Goal: Task Accomplishment & Management: Use online tool/utility

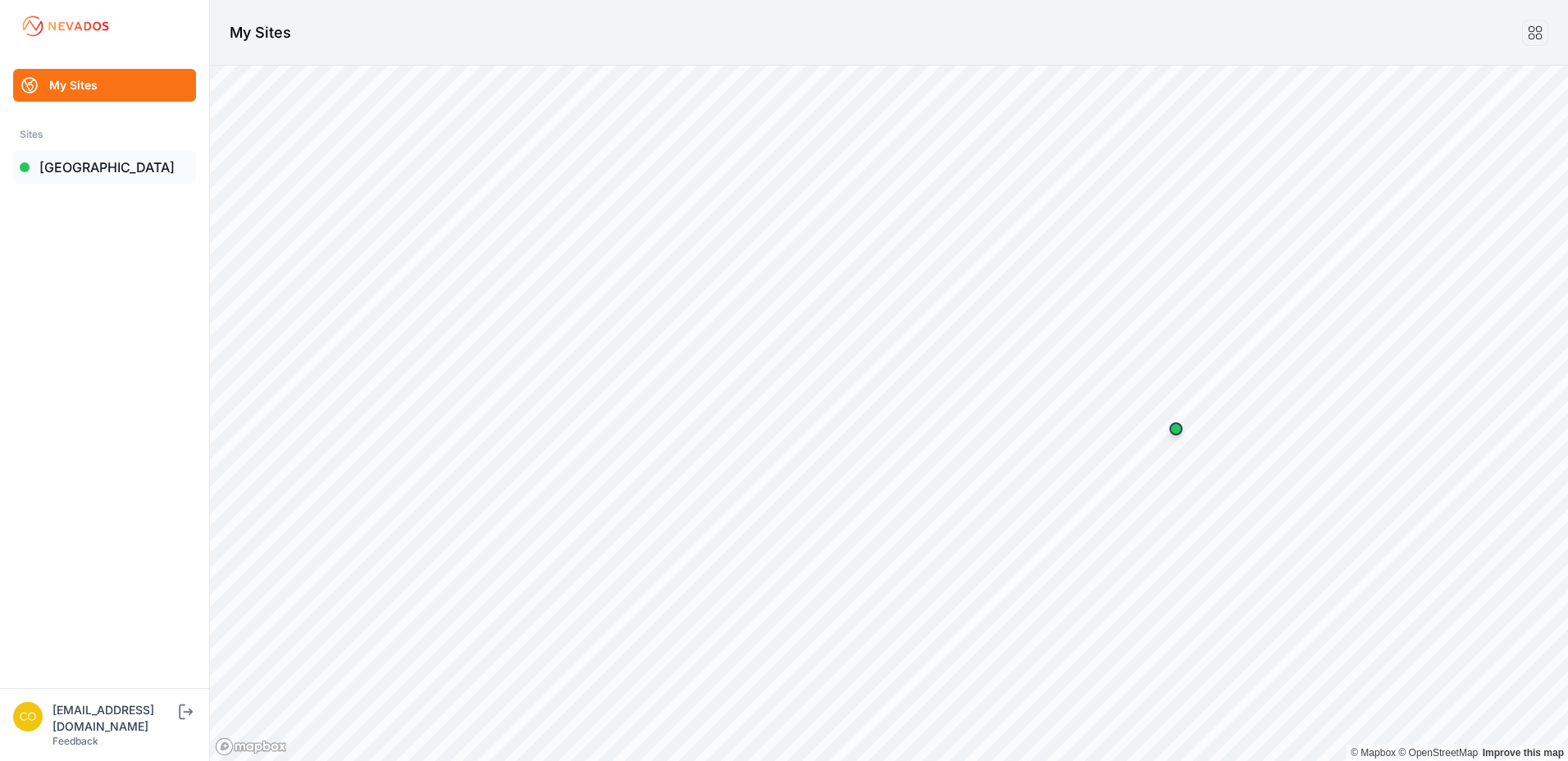
click at [131, 155] on link "[GEOGRAPHIC_DATA]" at bounding box center [104, 167] width 183 height 33
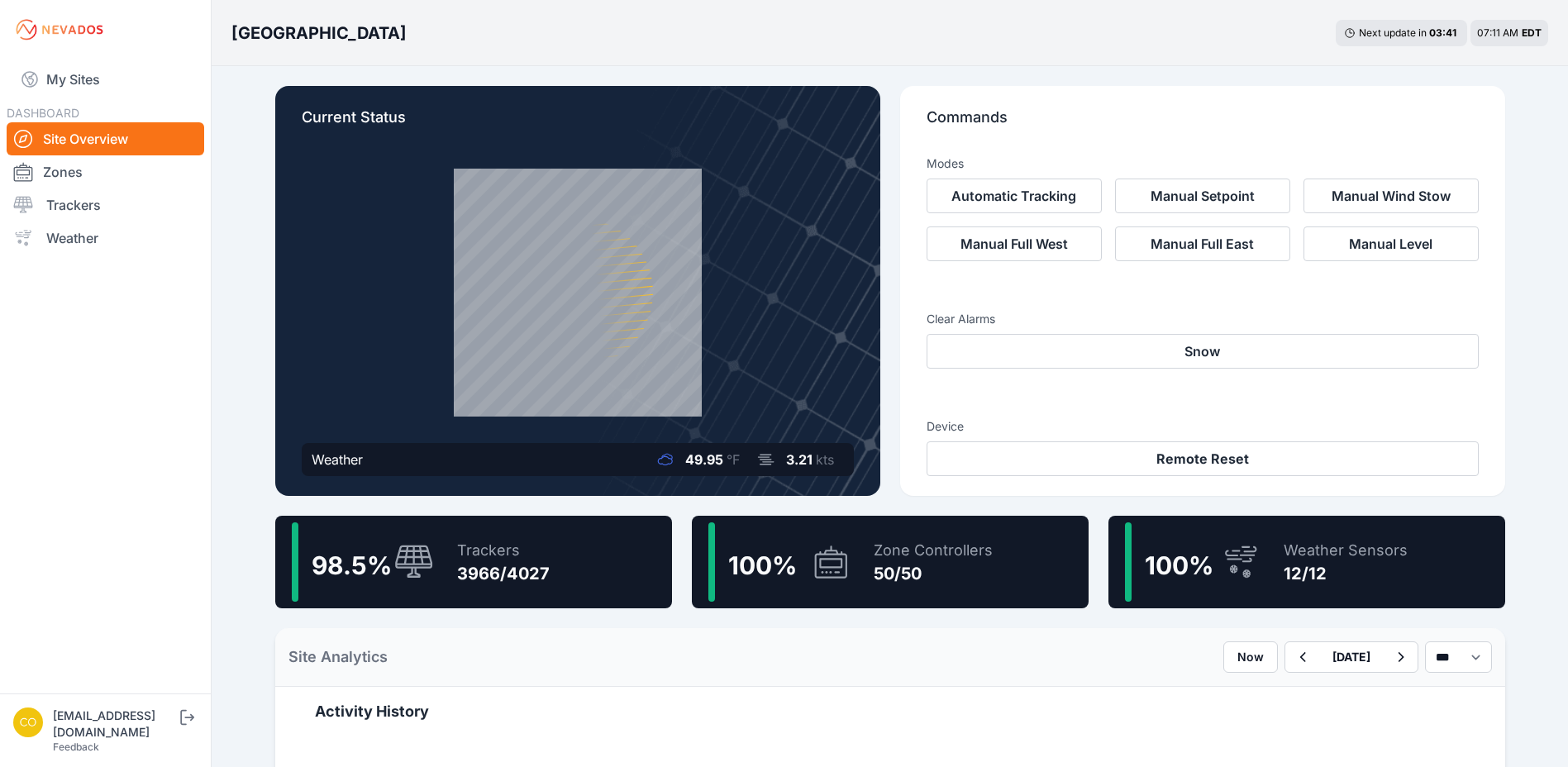
scroll to position [331, 0]
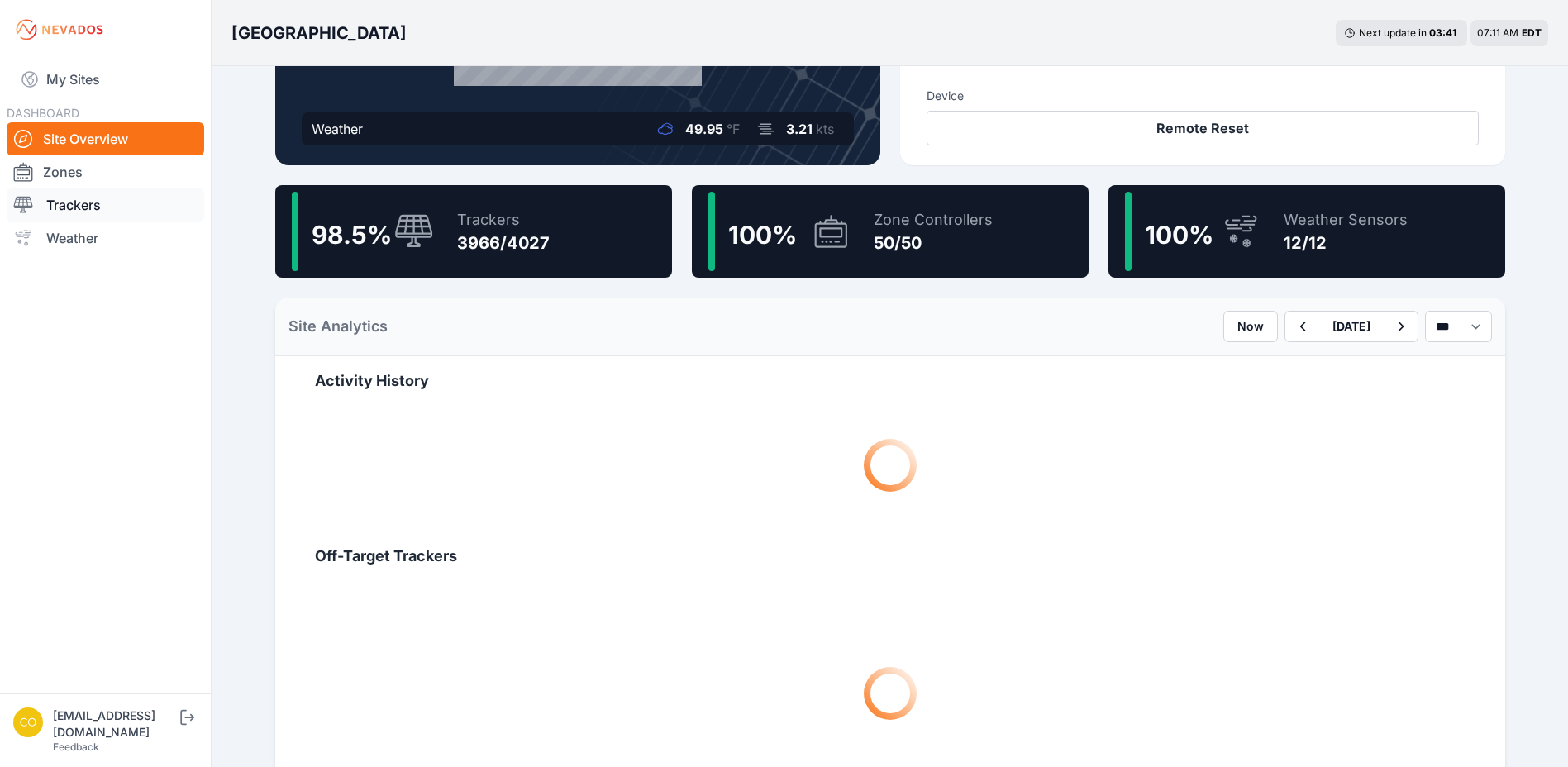
click at [169, 219] on link "Trackers" at bounding box center [104, 204] width 197 height 33
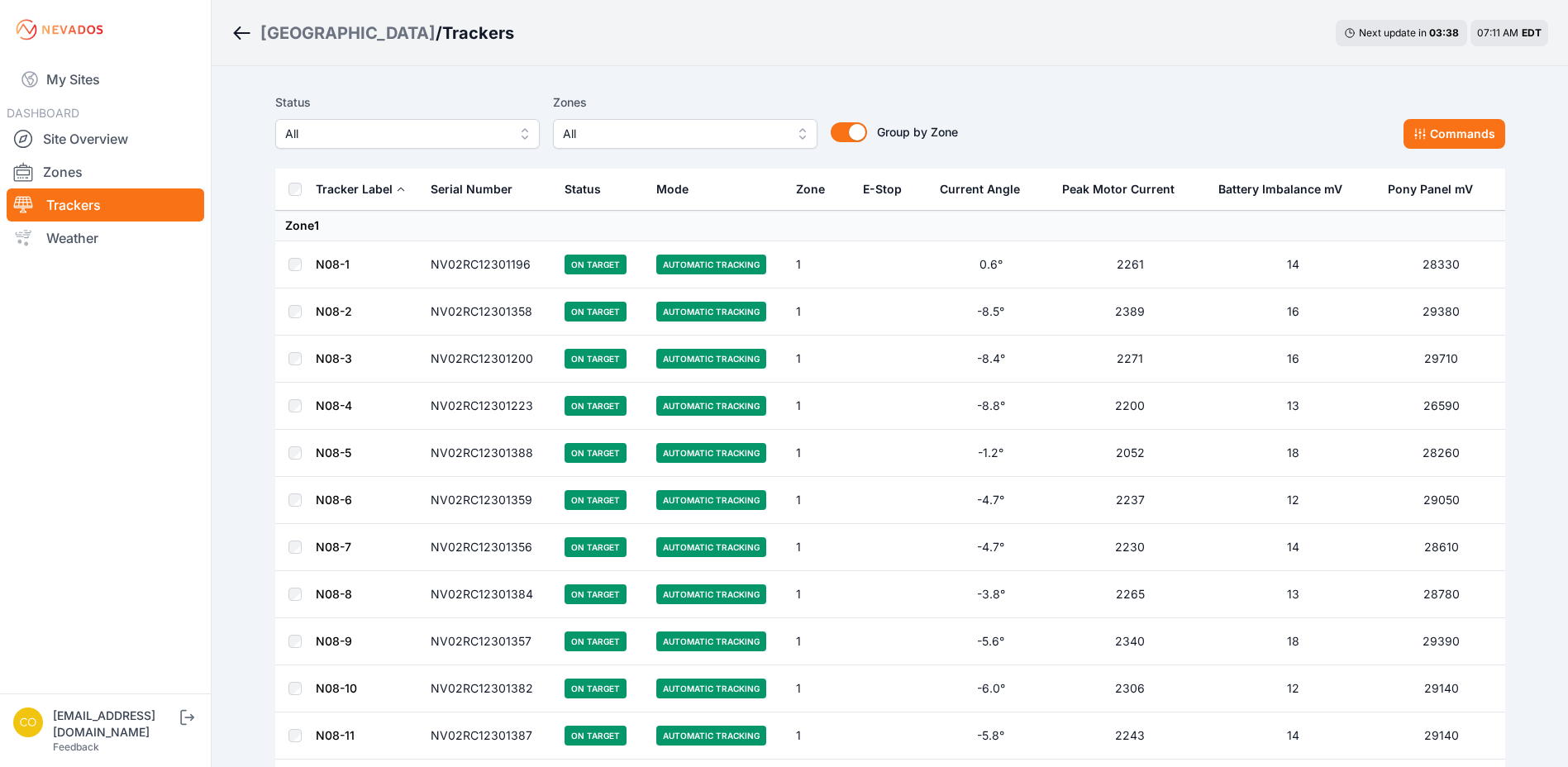
click at [652, 138] on span "All" at bounding box center [673, 134] width 221 height 20
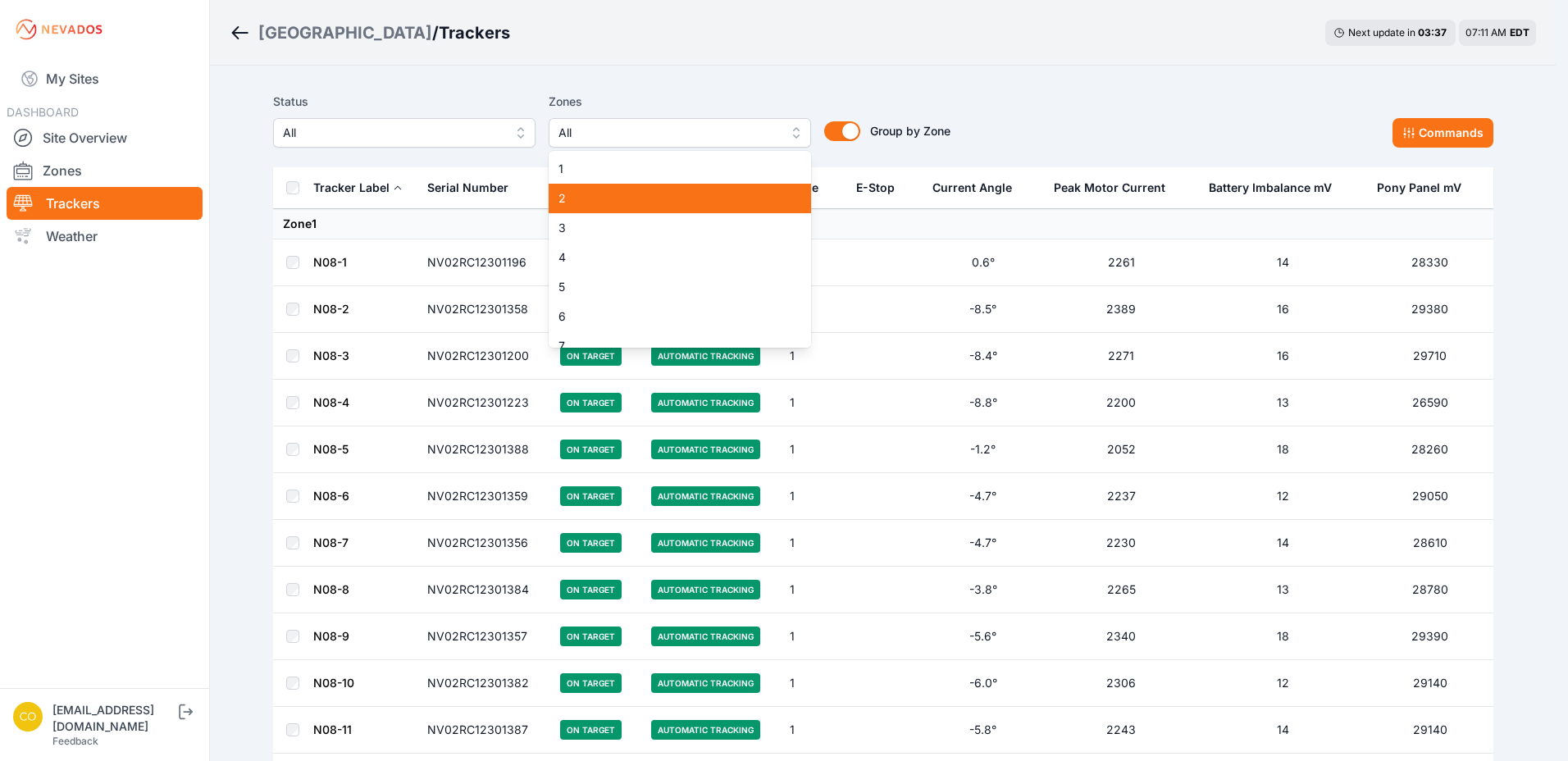
click at [650, 203] on span "2" at bounding box center [670, 198] width 223 height 17
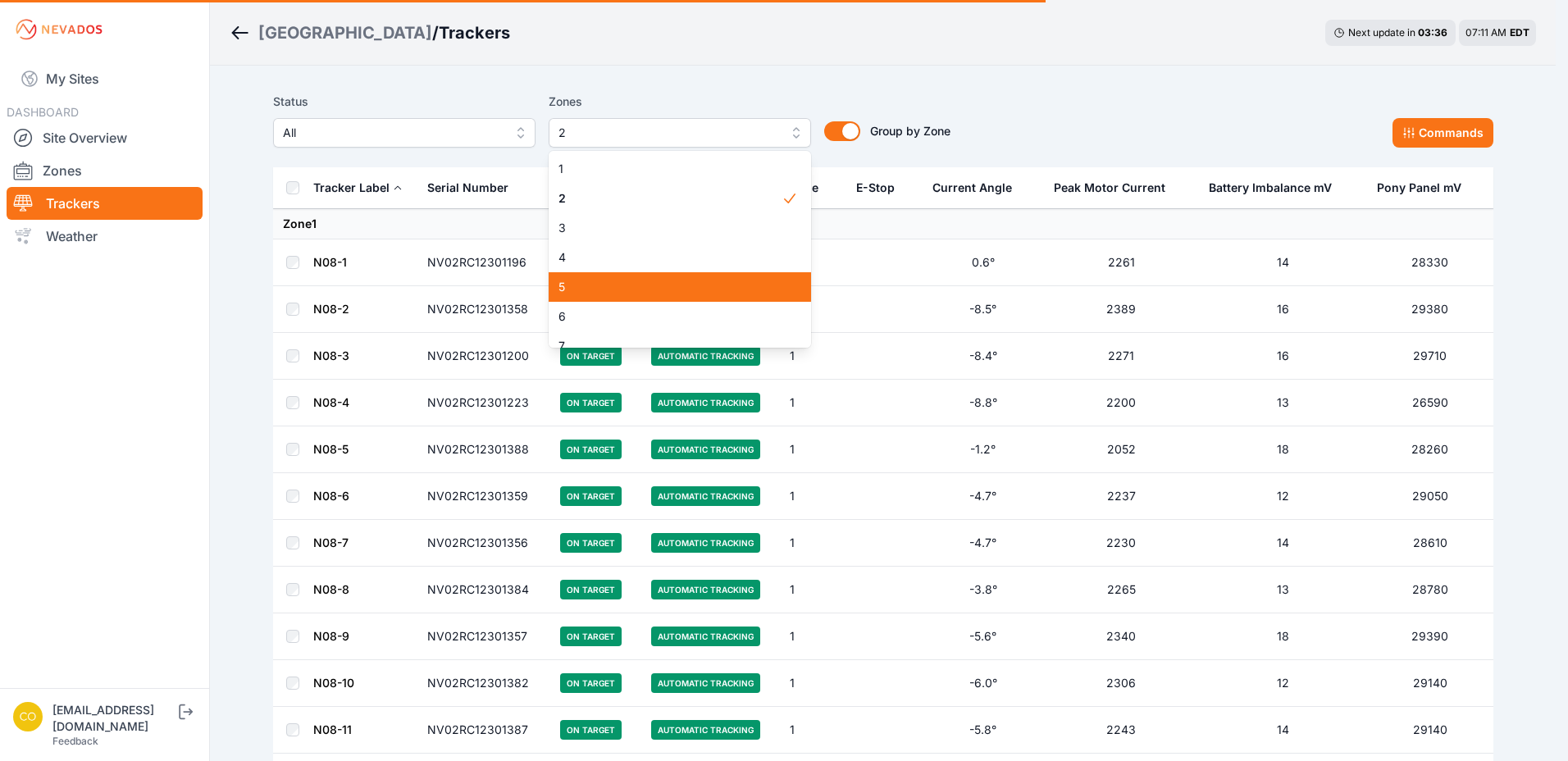
click at [650, 295] on span "5" at bounding box center [670, 287] width 223 height 17
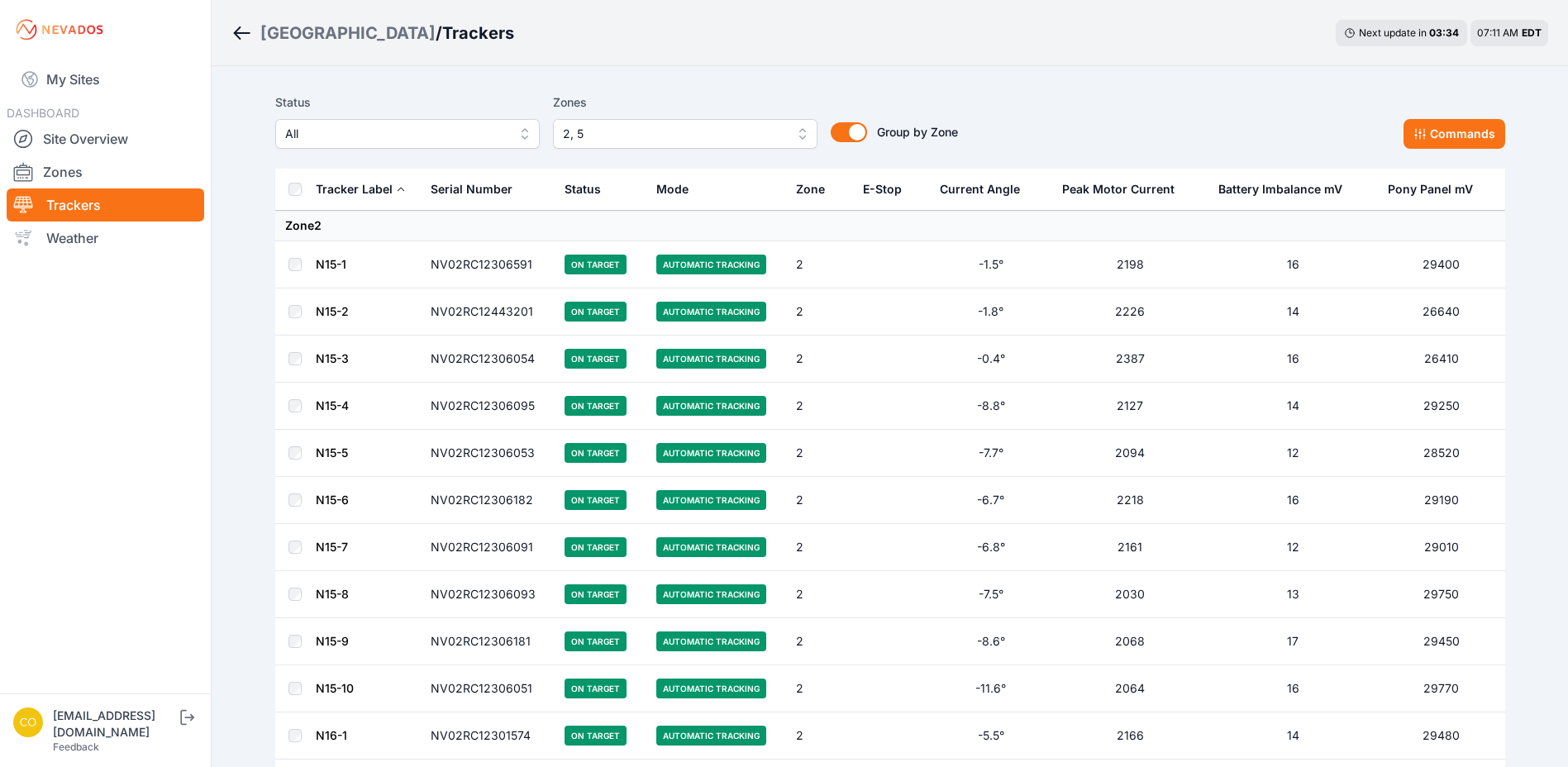
click at [277, 186] on th at bounding box center [295, 189] width 39 height 42
click at [1417, 136] on icon at bounding box center [1420, 135] width 11 height 11
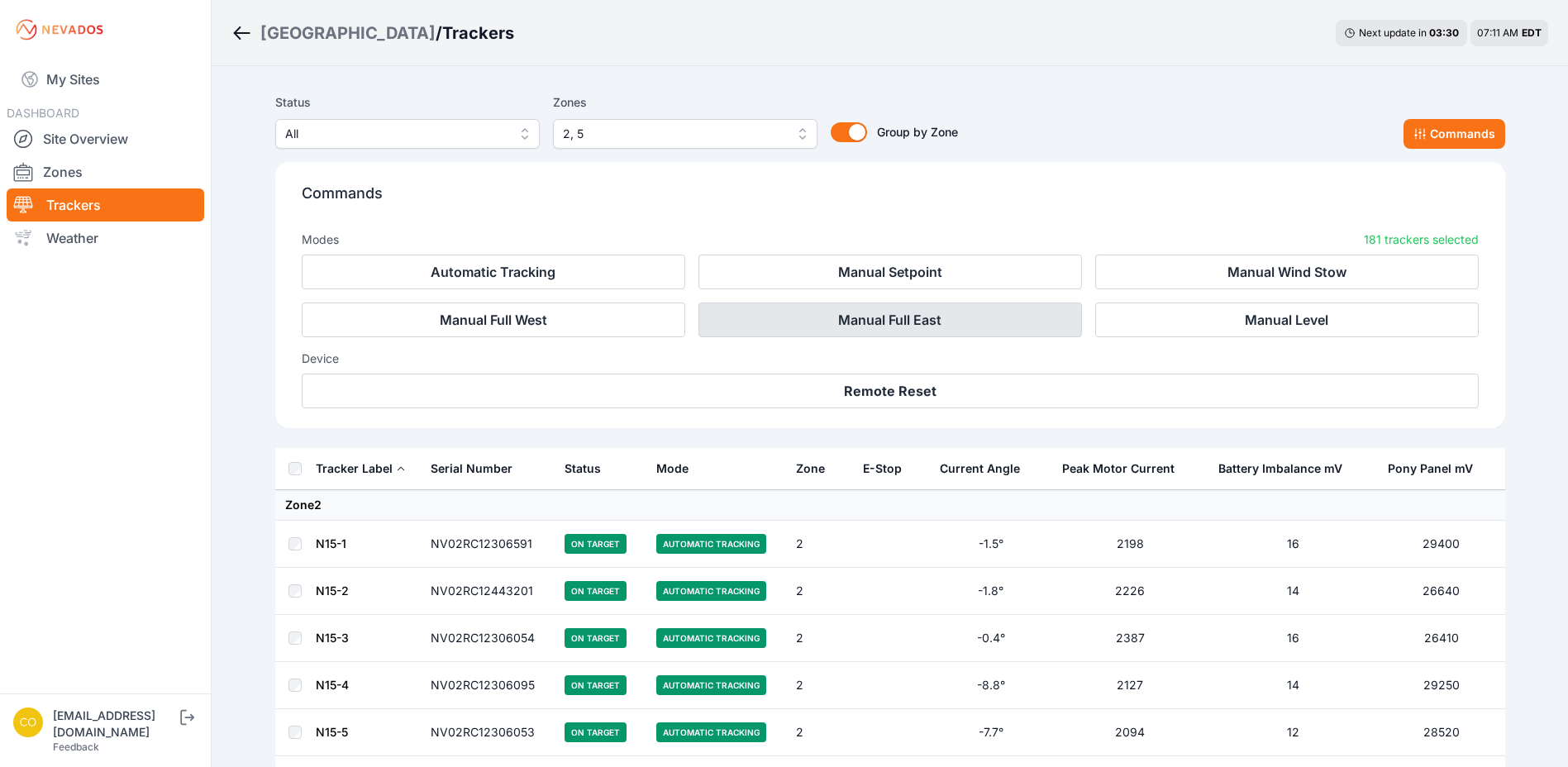
click at [1001, 317] on button "Manual Full East" at bounding box center [890, 319] width 384 height 35
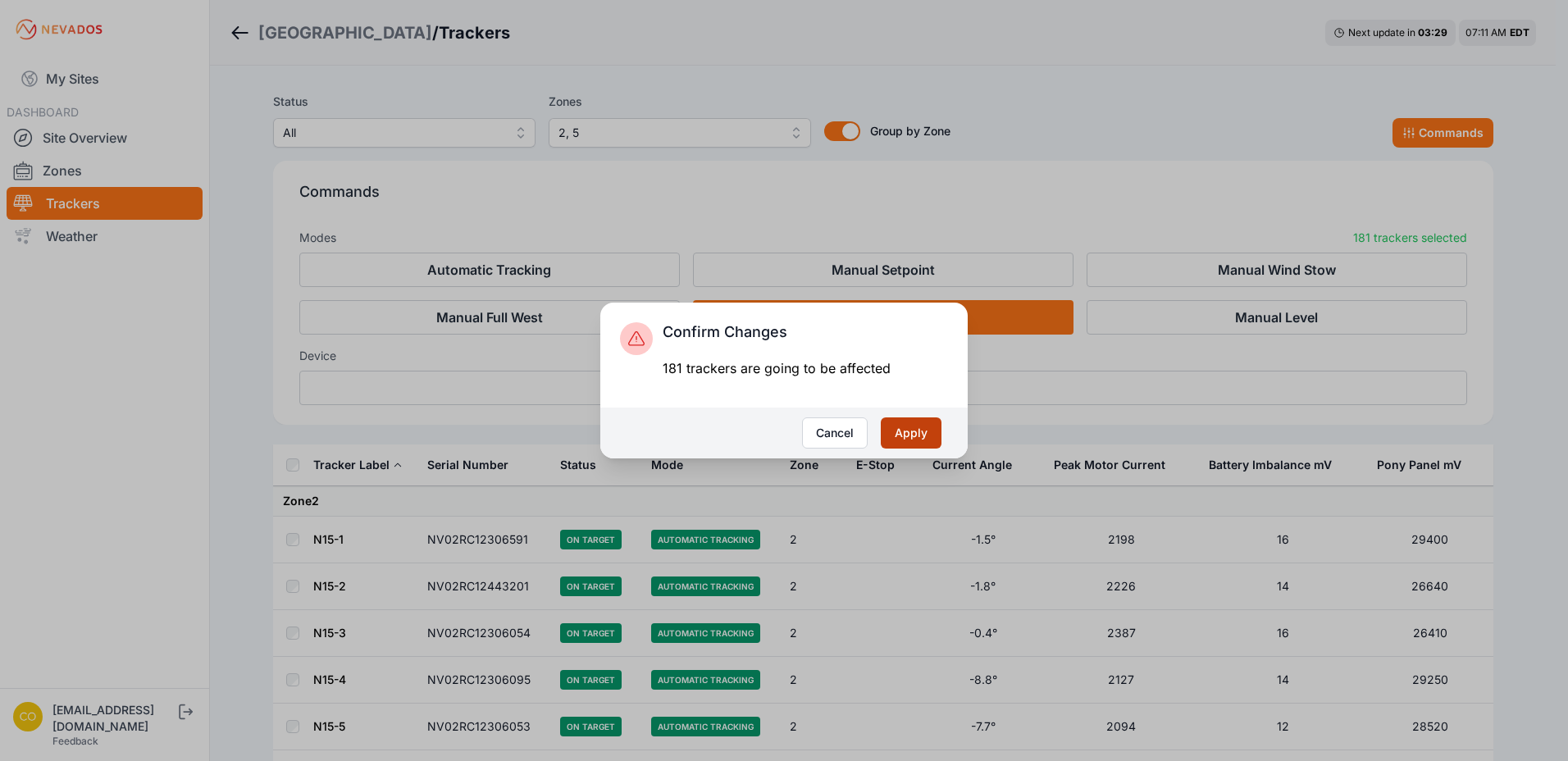
click at [916, 437] on button "Apply" at bounding box center [911, 433] width 61 height 31
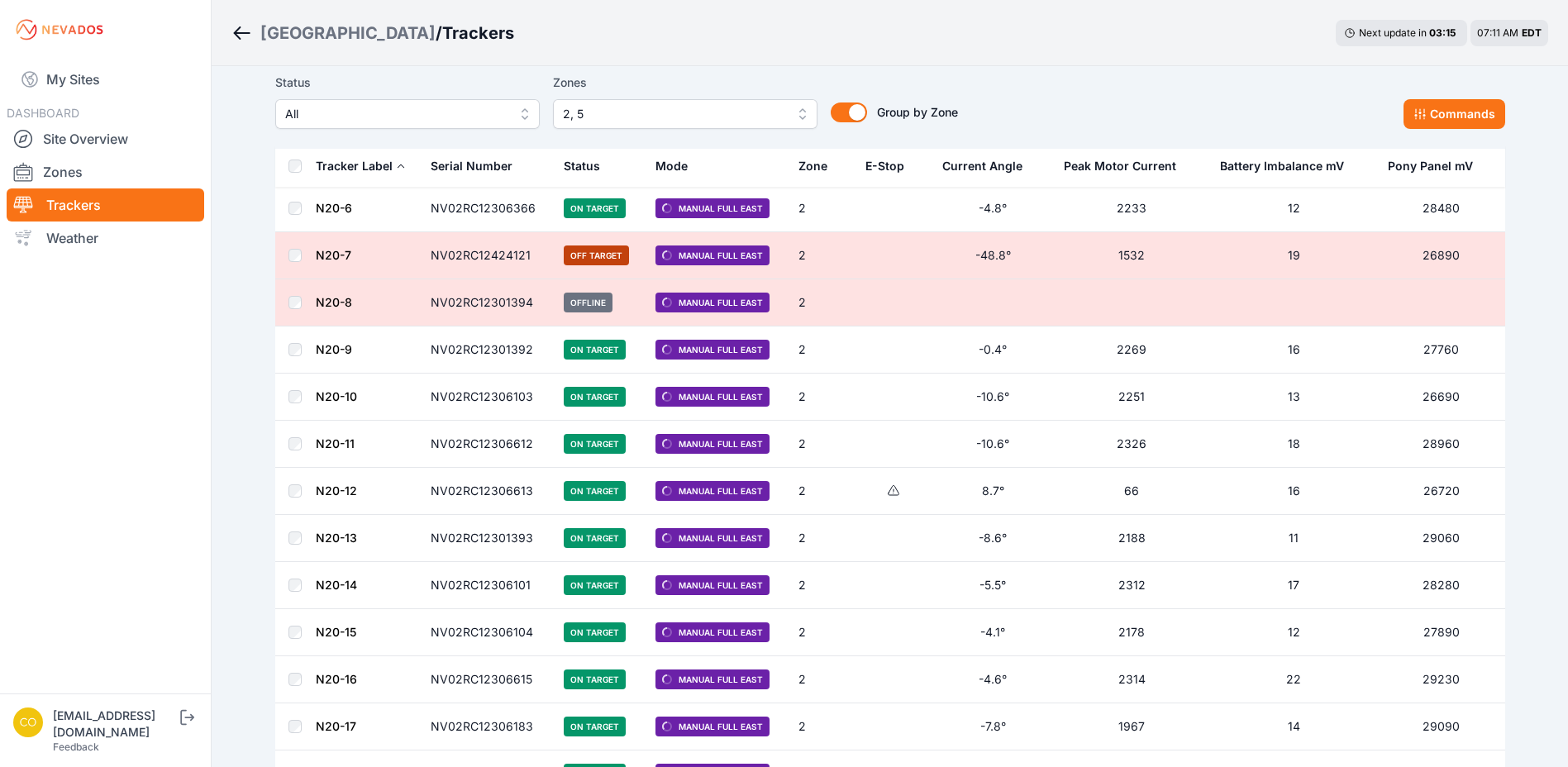
scroll to position [1586, 0]
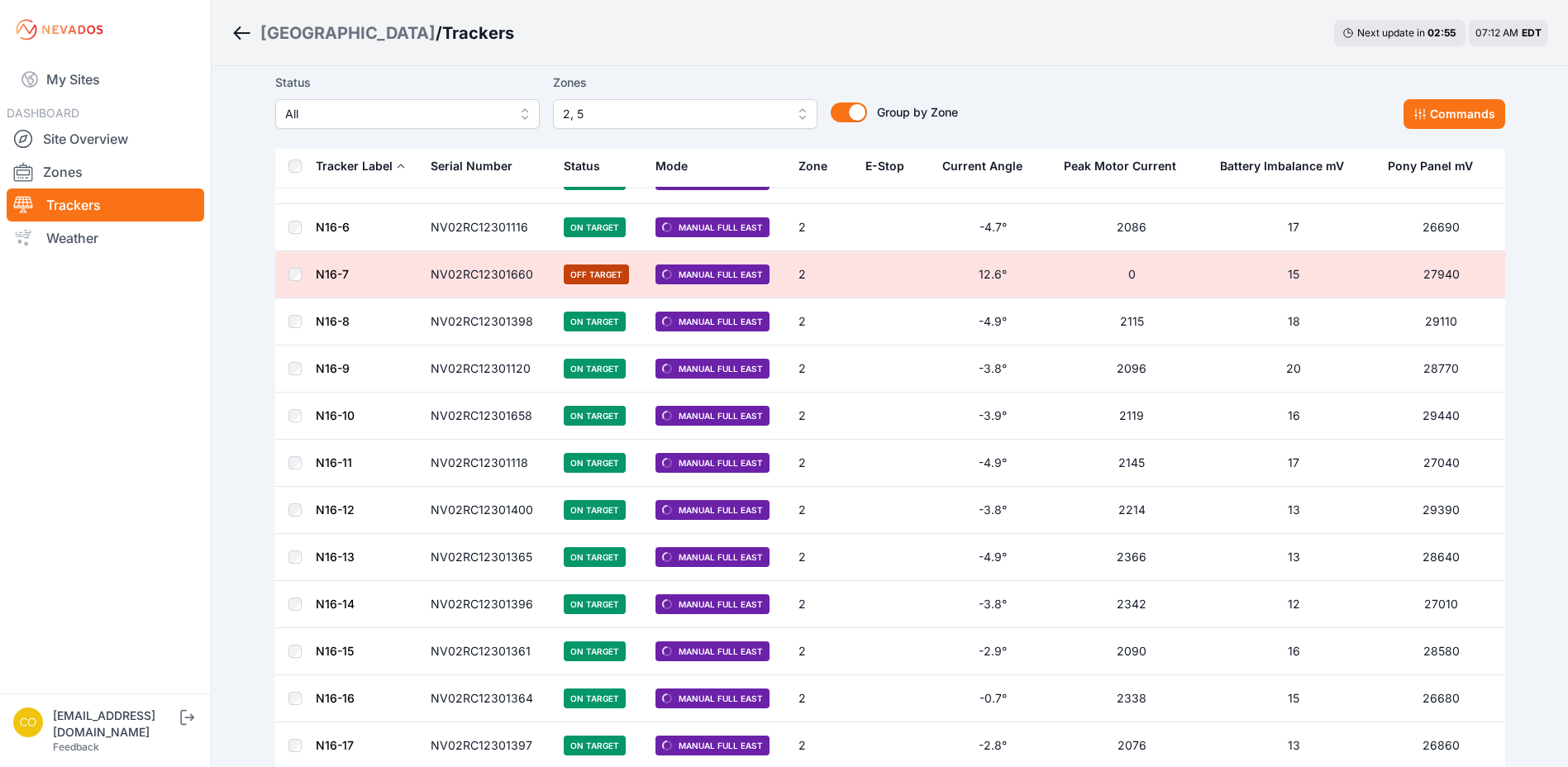
scroll to position [827, 0]
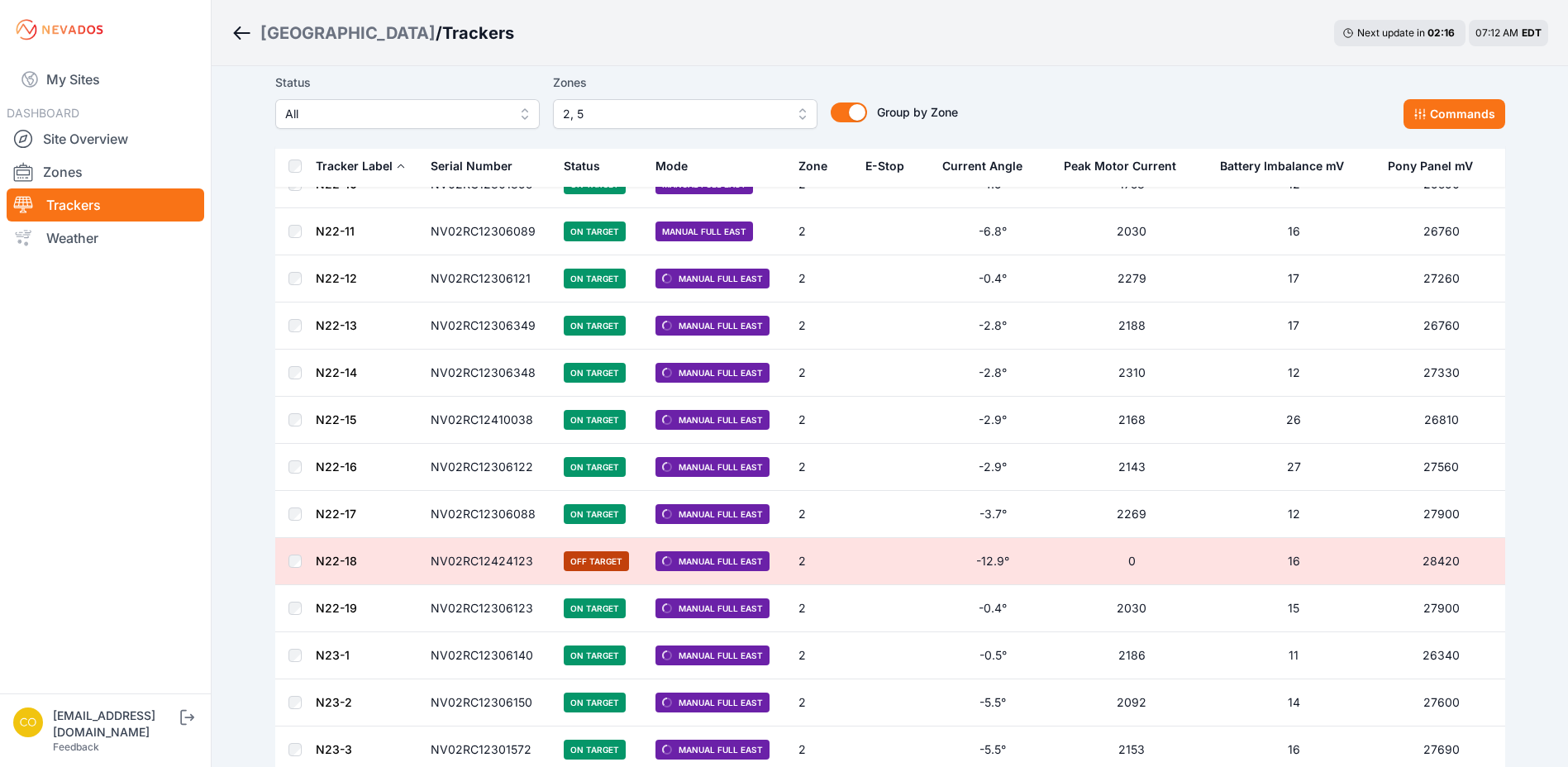
scroll to position [4215, 0]
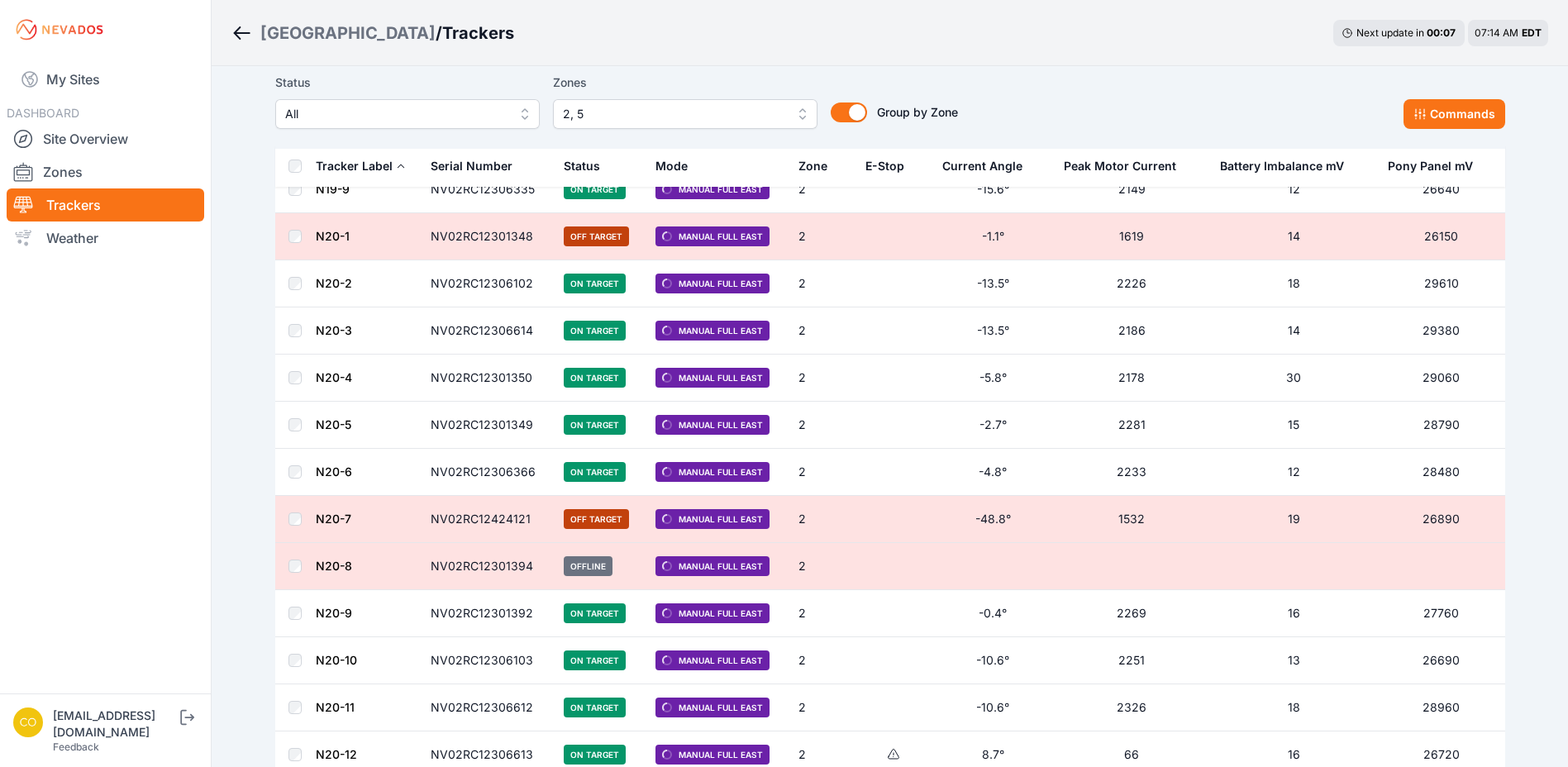
scroll to position [2148, 0]
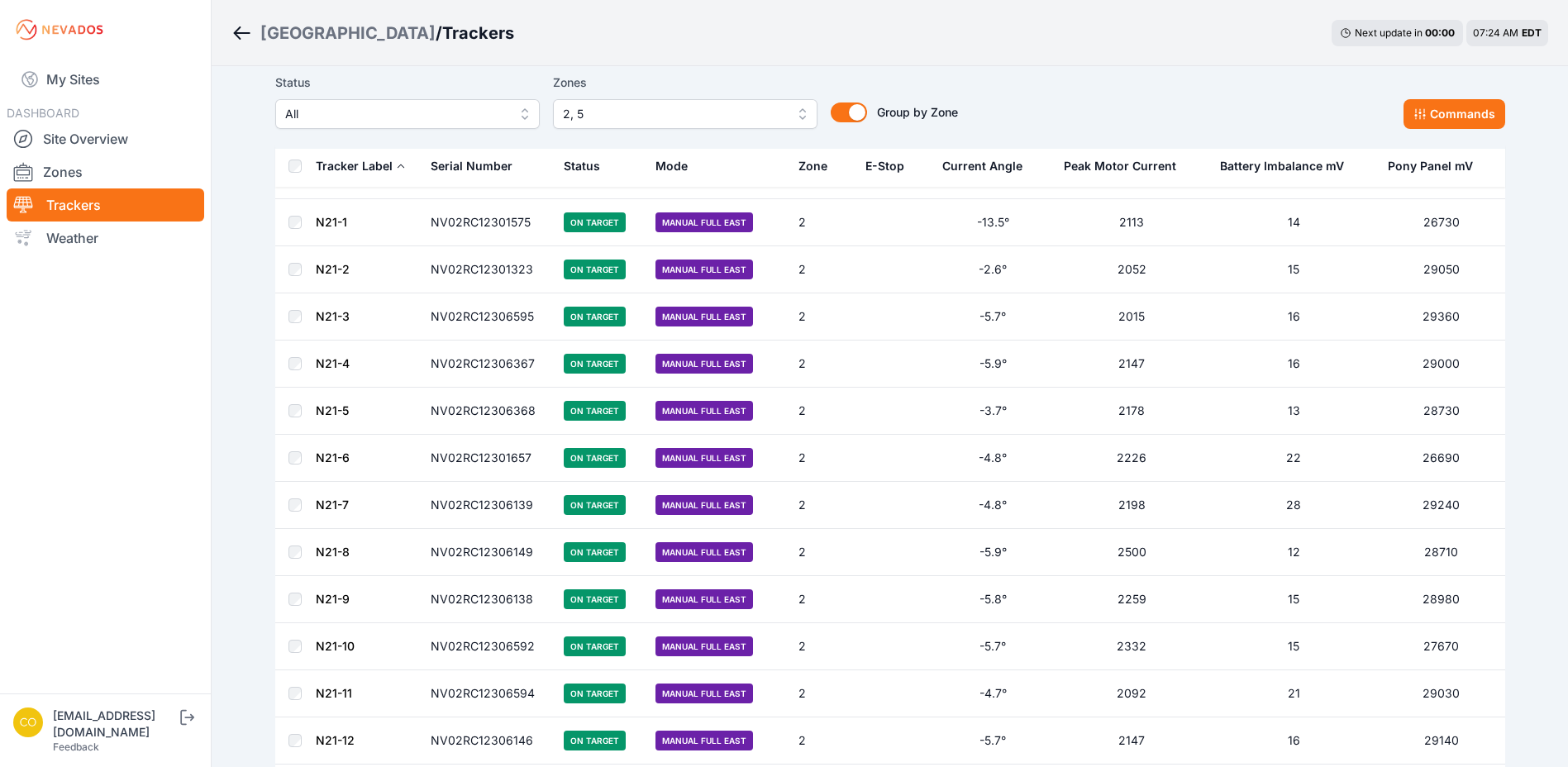
scroll to position [3223, 0]
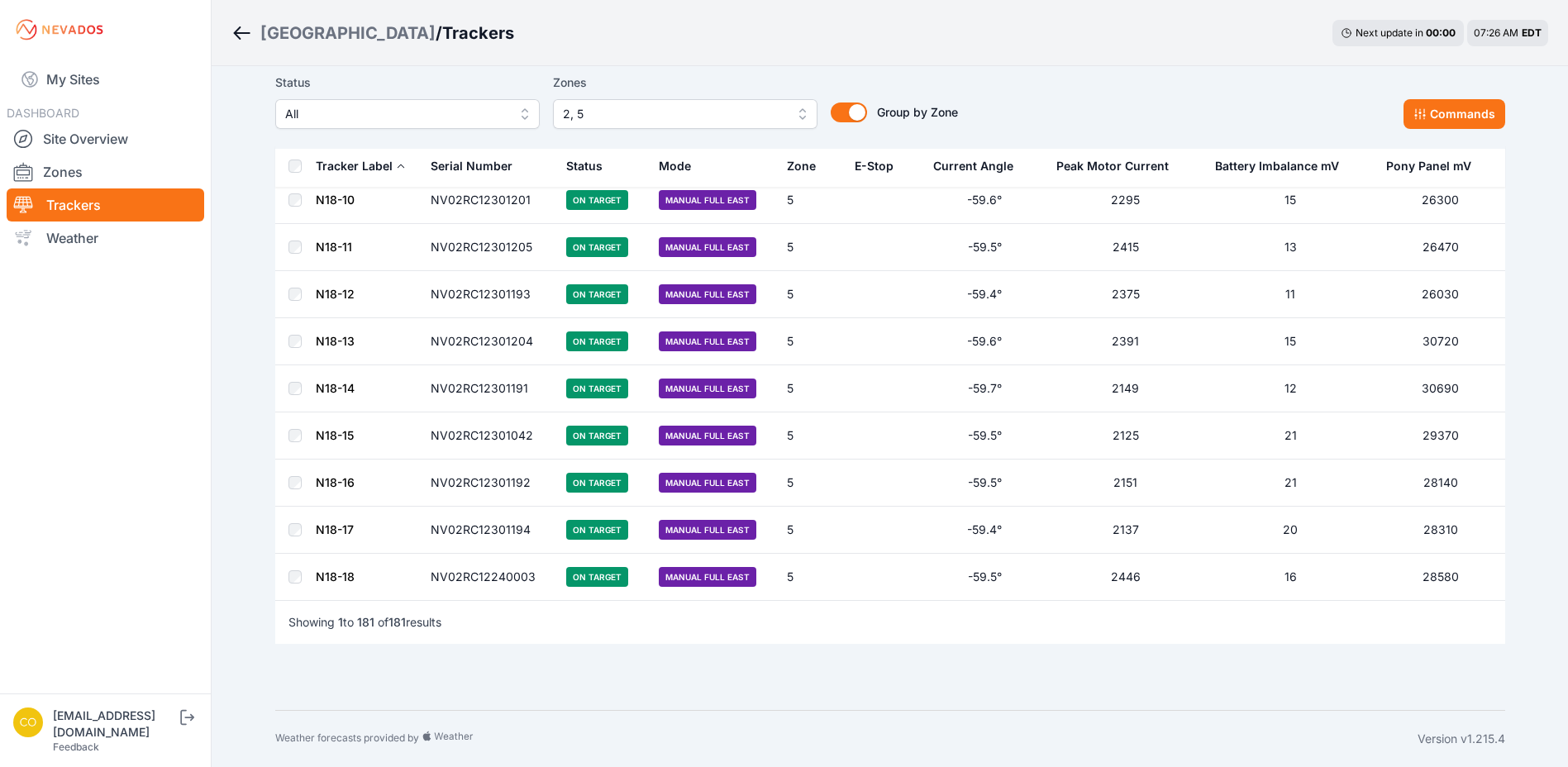
scroll to position [8115, 0]
